Goal: Task Accomplishment & Management: Use online tool/utility

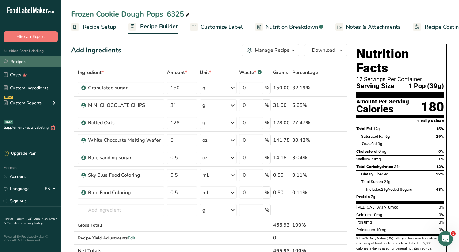
click at [24, 64] on link "Recipes" at bounding box center [30, 62] width 61 height 12
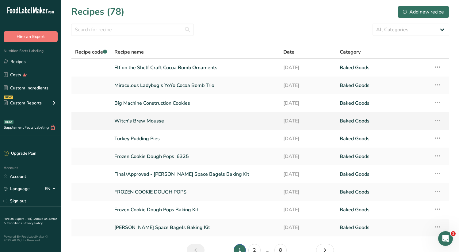
click at [157, 122] on link "Witch's Brew Mousse" at bounding box center [195, 121] width 162 height 13
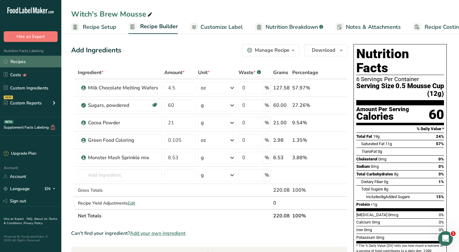
click at [16, 60] on link "Recipes" at bounding box center [30, 62] width 61 height 12
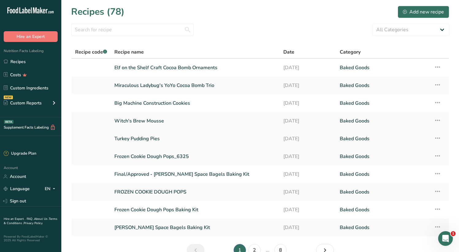
click at [138, 140] on link "Turkey Pudding Pies" at bounding box center [195, 139] width 162 height 13
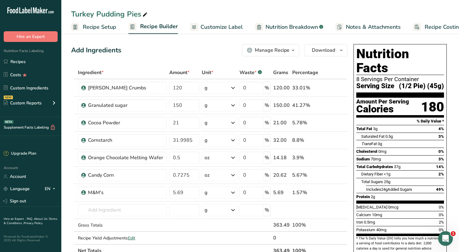
click at [101, 26] on span "Recipe Setup" at bounding box center [99, 27] width 33 height 8
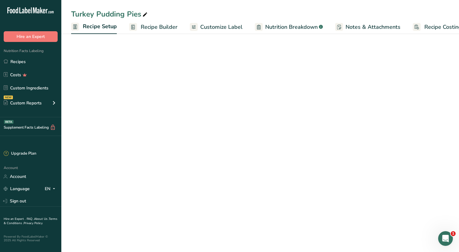
scroll to position [0, 2]
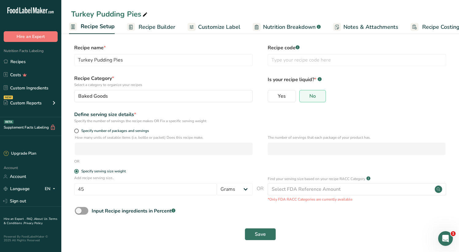
click at [161, 27] on span "Recipe Builder" at bounding box center [157, 27] width 37 height 8
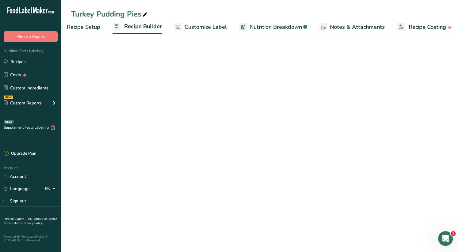
scroll to position [0, 18]
